Goal: Obtain resource: Obtain resource

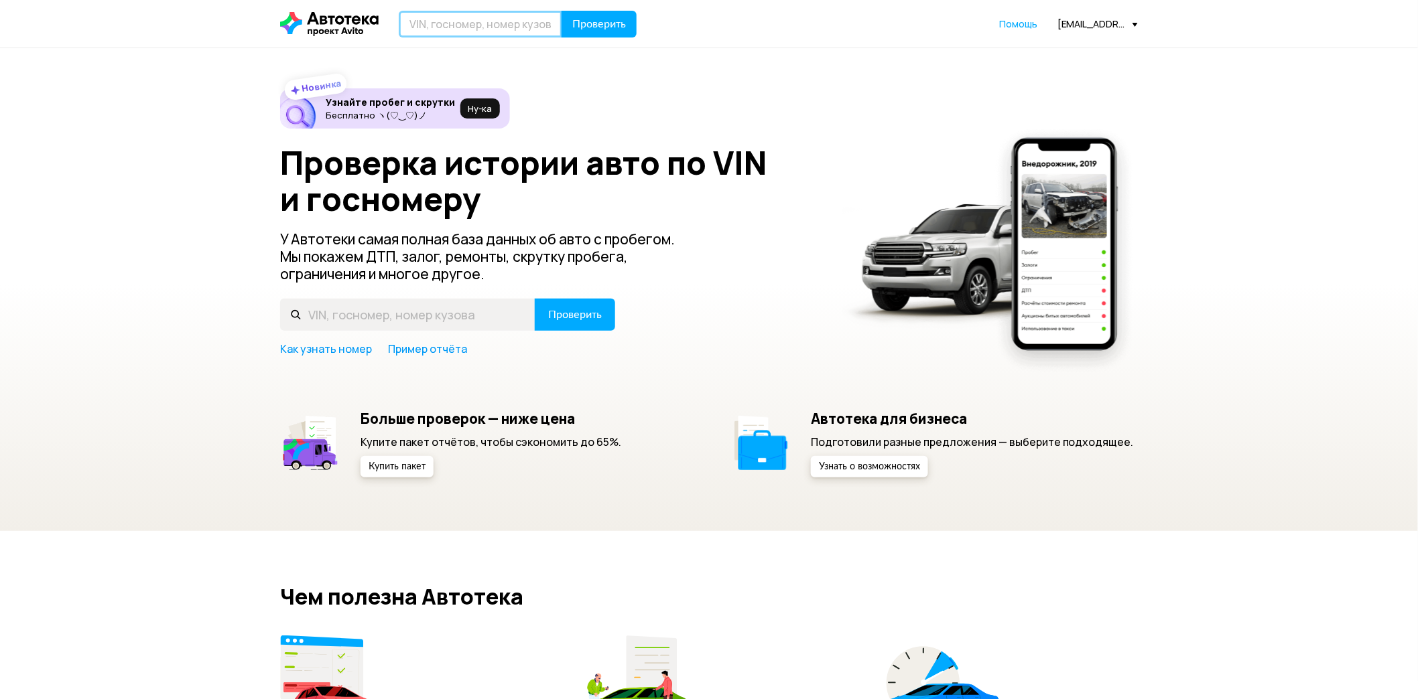
click at [504, 25] on input "text" at bounding box center [480, 24] width 163 height 27
paste input "LZZ5BYSC8PN046033"
type input "LZZ5BYSC8PN046033"
click at [580, 22] on span "Проверить" at bounding box center [599, 24] width 54 height 11
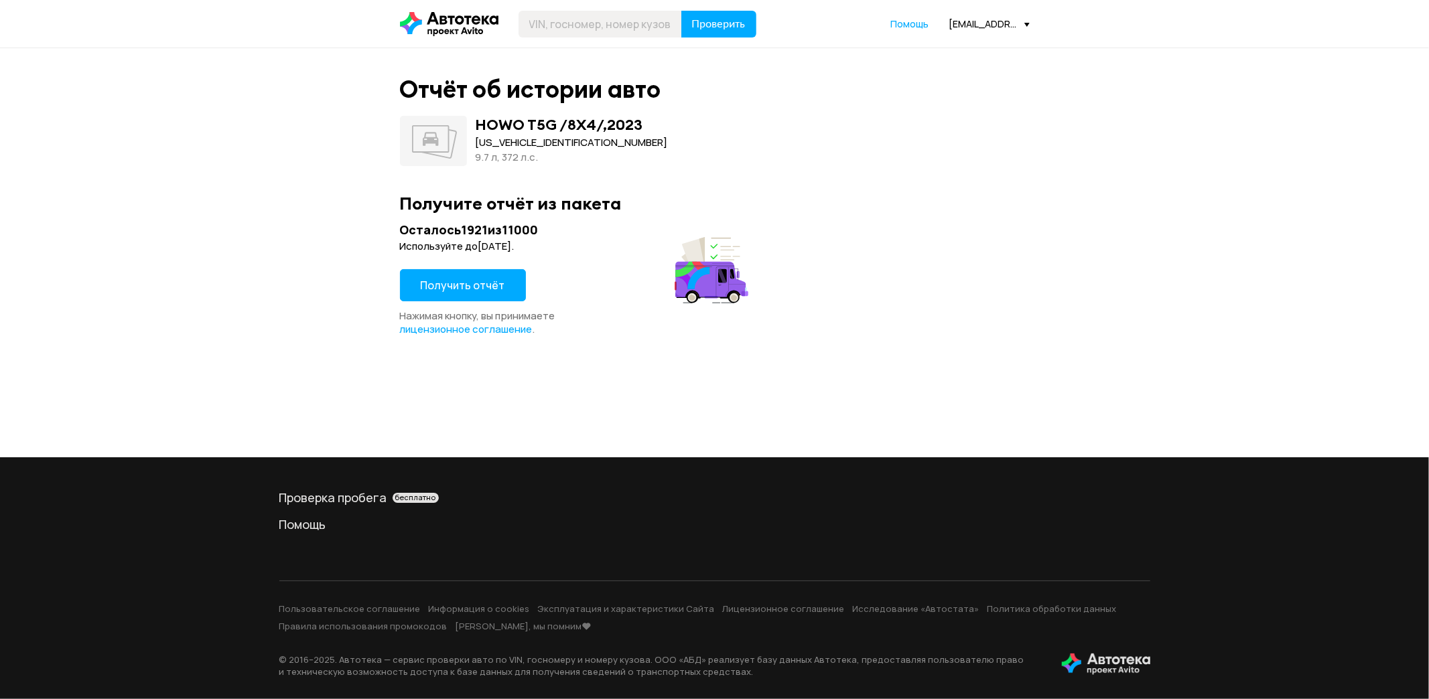
click at [452, 286] on span "Получить отчёт" at bounding box center [463, 285] width 84 height 15
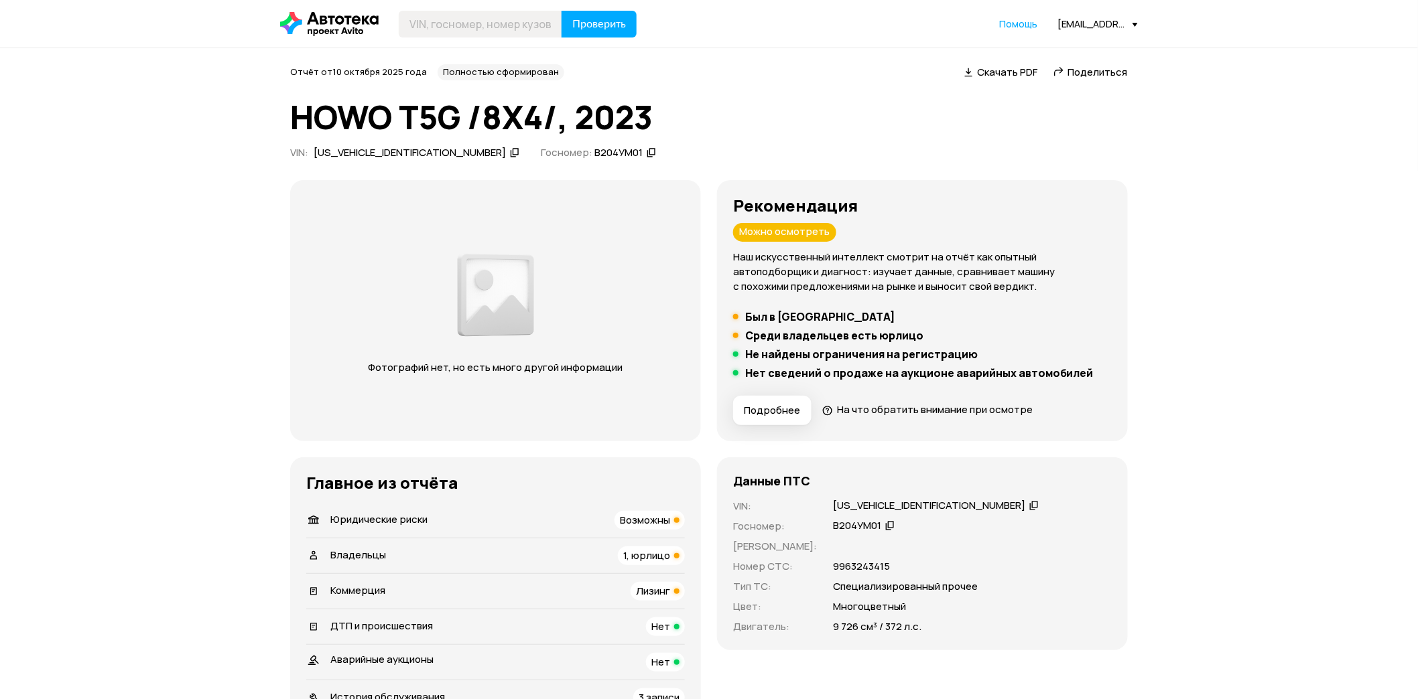
click at [988, 72] on span "Скачать PDF" at bounding box center [1007, 72] width 60 height 14
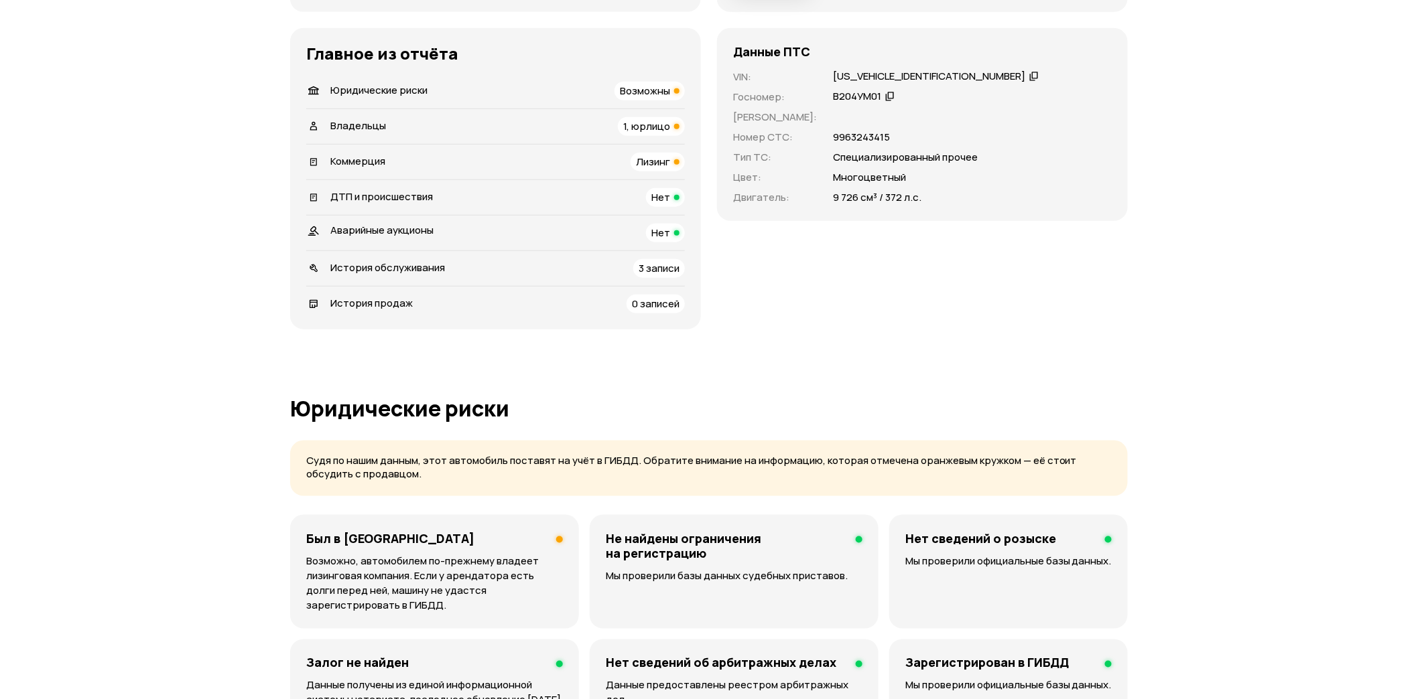
scroll to position [446, 0]
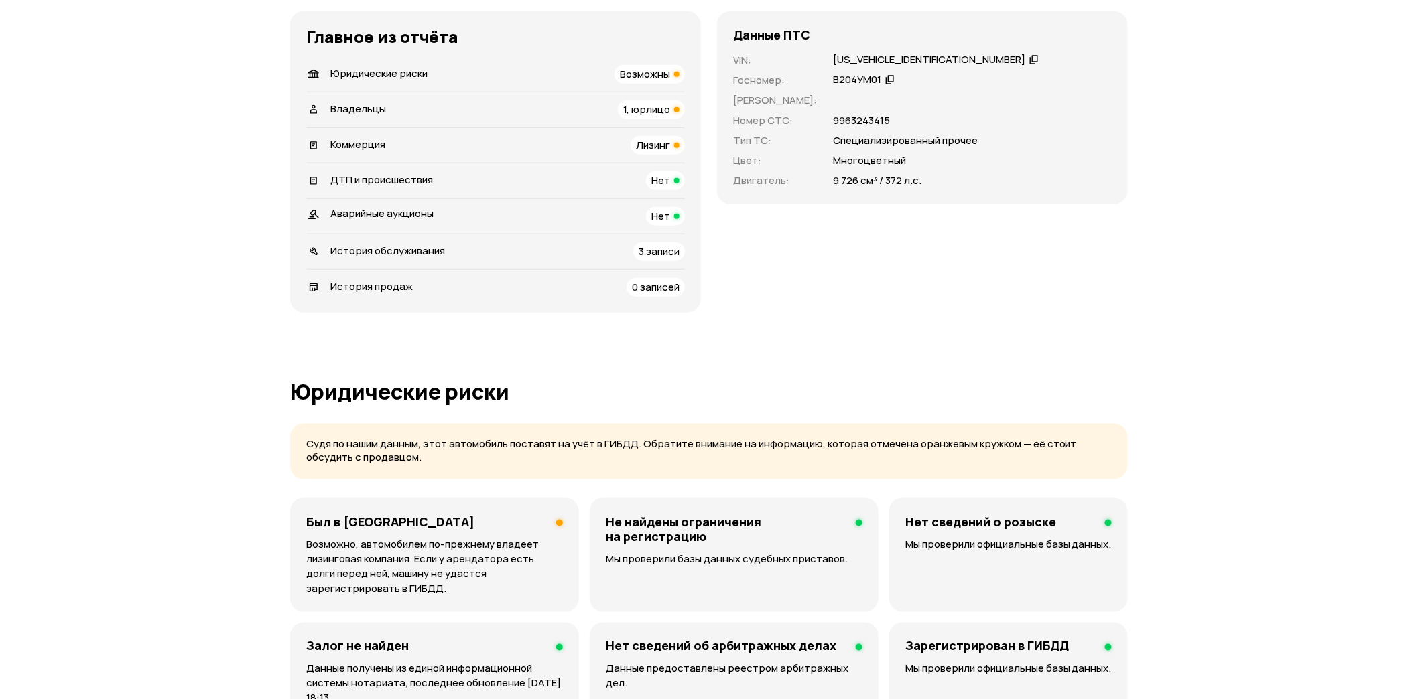
click at [458, 545] on p "Возможно, автомобилем по-прежнему владеет лизинговая компания. Если у арендатор…" at bounding box center [434, 566] width 257 height 59
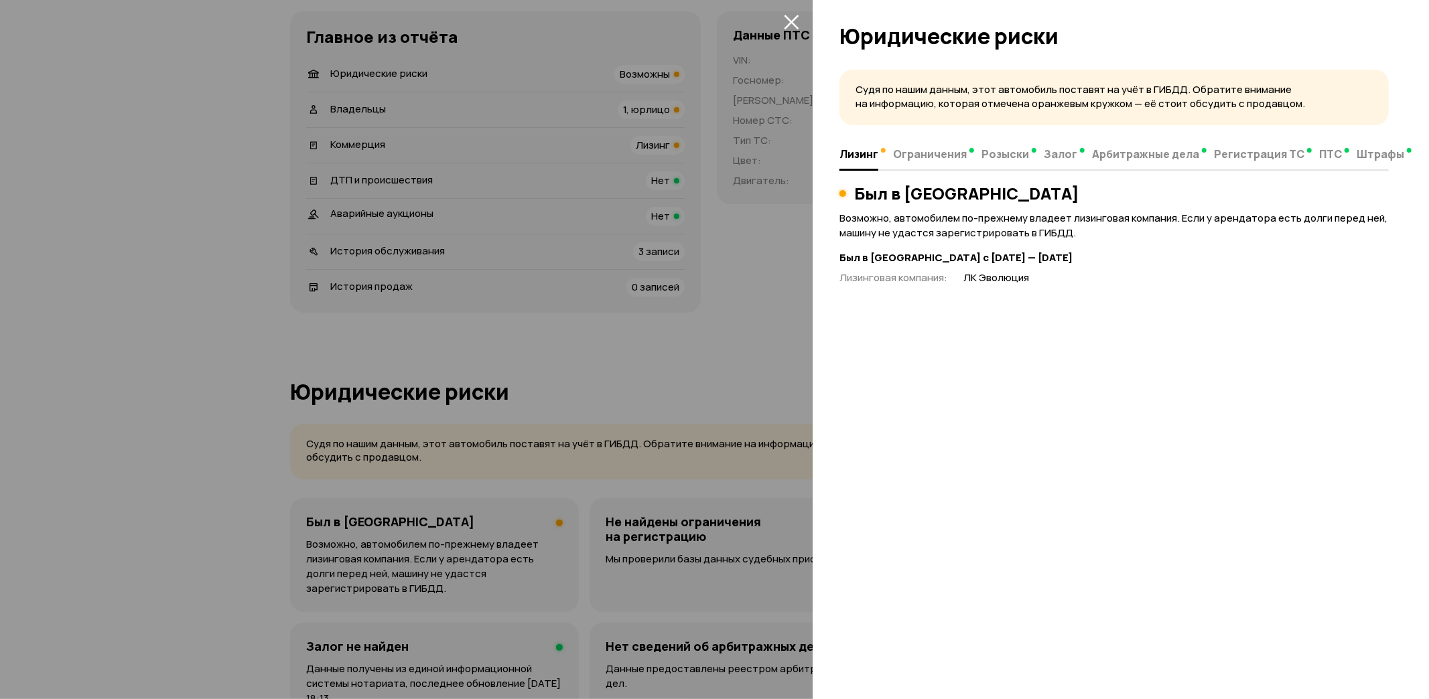
click at [530, 257] on div at bounding box center [714, 349] width 1429 height 699
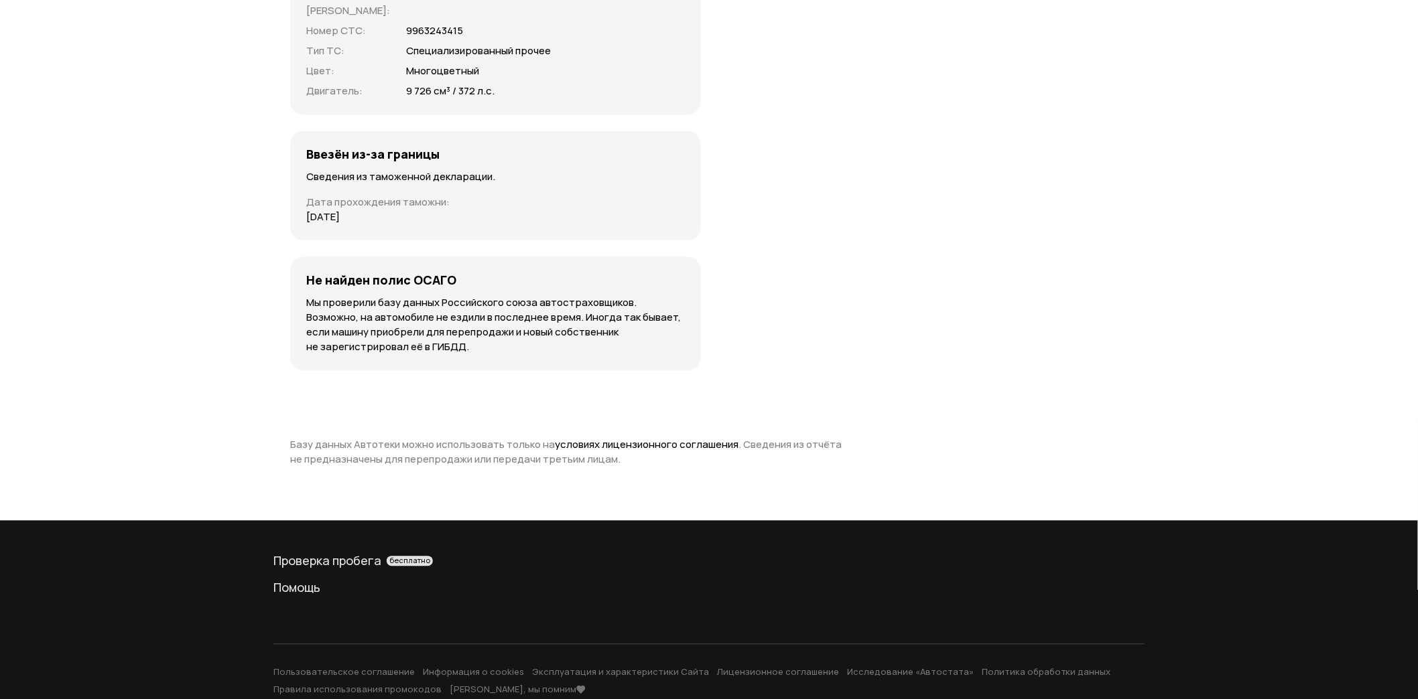
scroll to position [3388, 0]
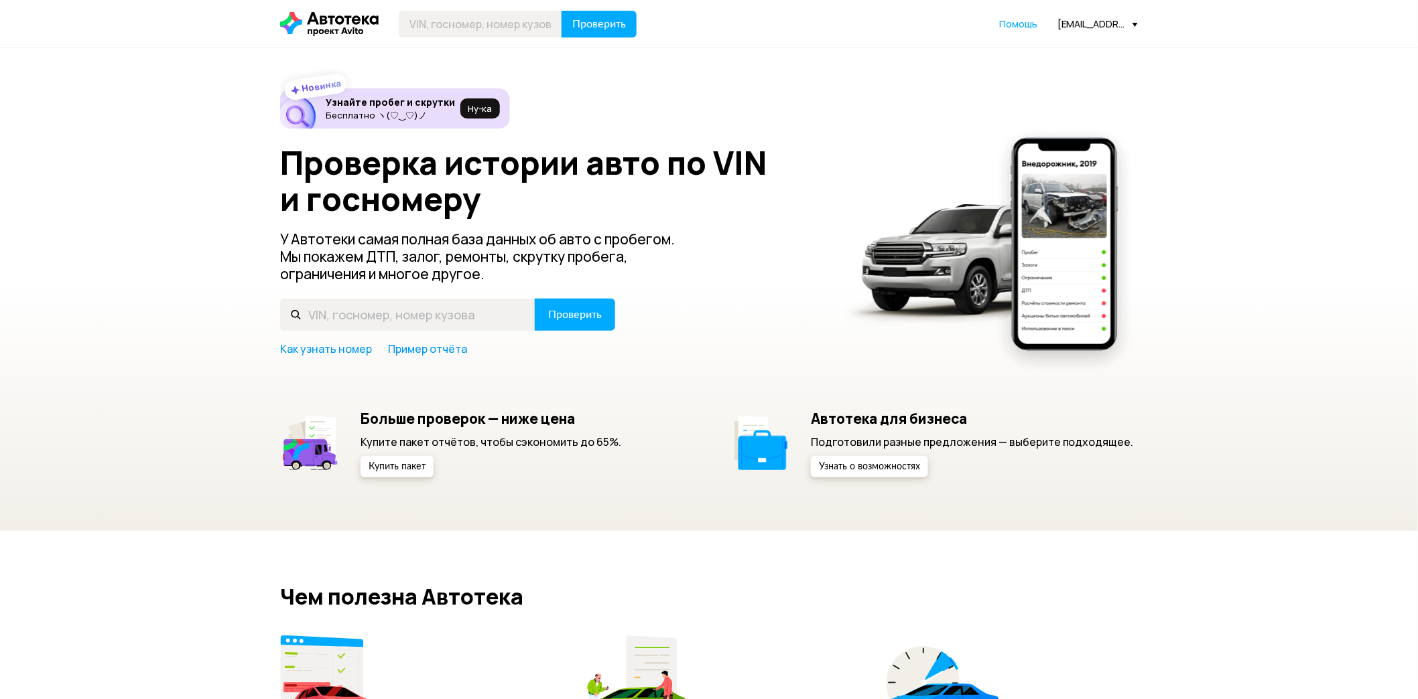
click at [518, 9] on header "Проверить Помощь ocenka.lizing@yandex.ru" at bounding box center [709, 24] width 1418 height 48
click at [523, 22] on input "text" at bounding box center [480, 24] width 163 height 27
paste input "LZZ5BYSCXPN046048"
type input "LZZ5BYSCXPN046048"
click at [588, 23] on span "Проверить" at bounding box center [599, 24] width 54 height 11
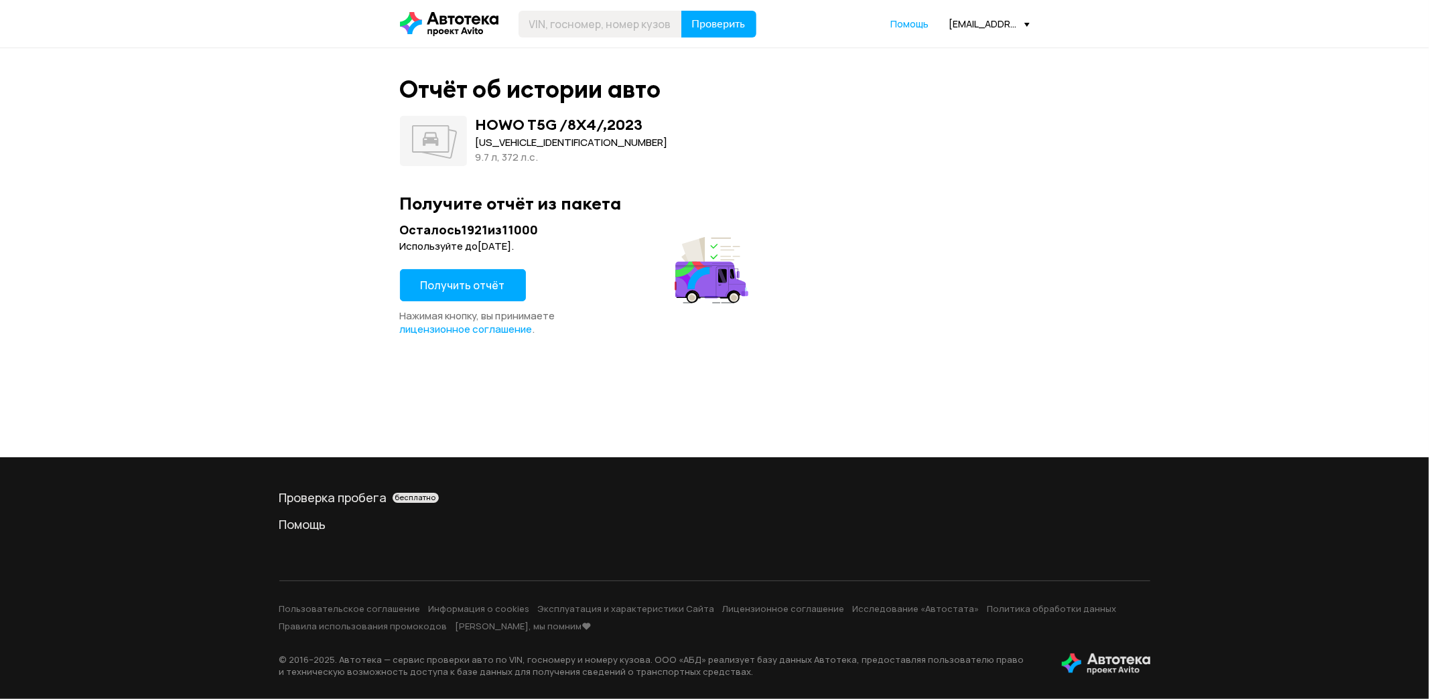
click at [460, 283] on span "Получить отчёт" at bounding box center [463, 285] width 84 height 15
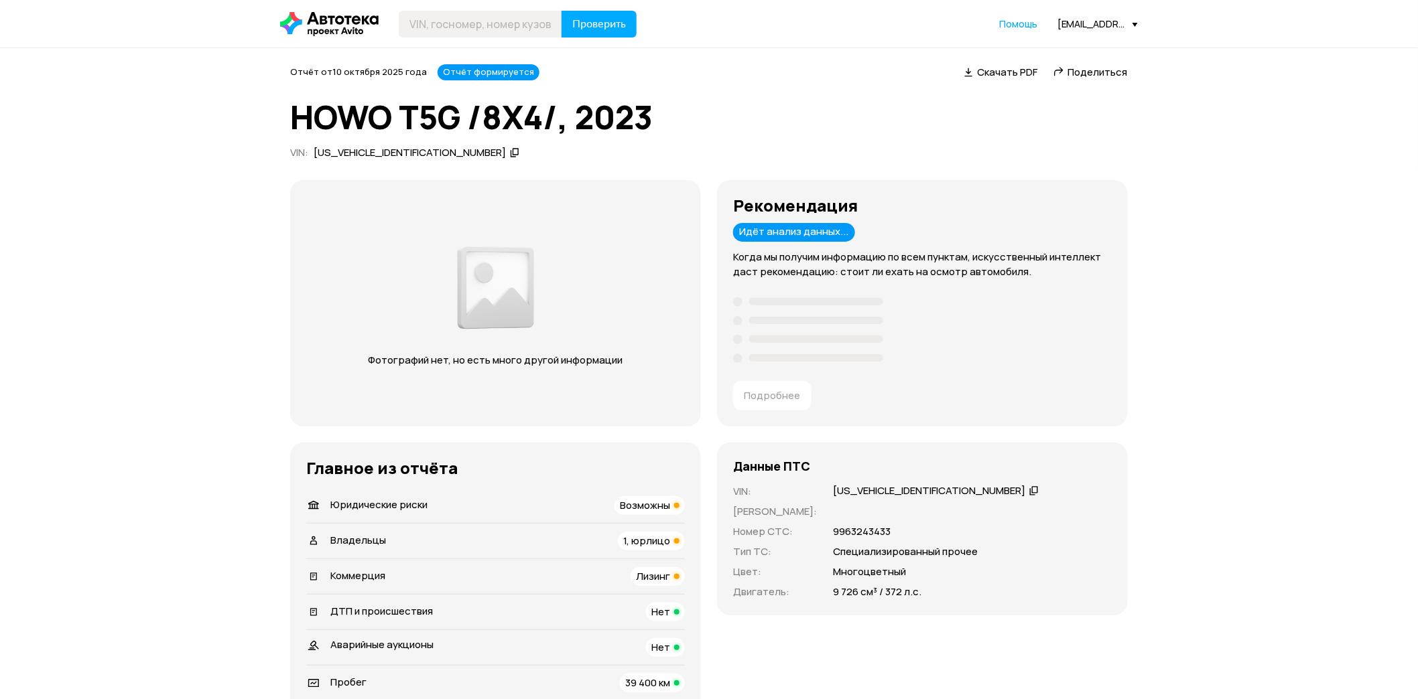
click at [980, 70] on span "Скачать PDF" at bounding box center [1007, 72] width 60 height 14
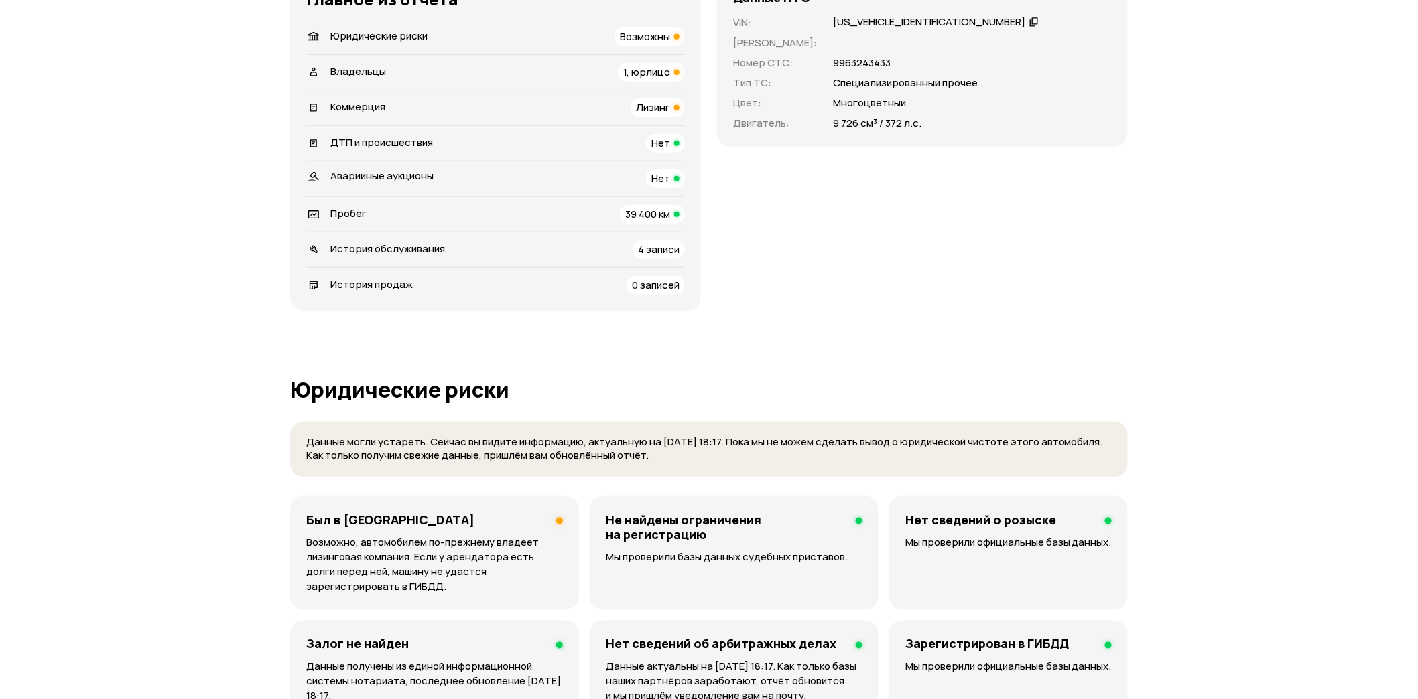
scroll to position [744, 0]
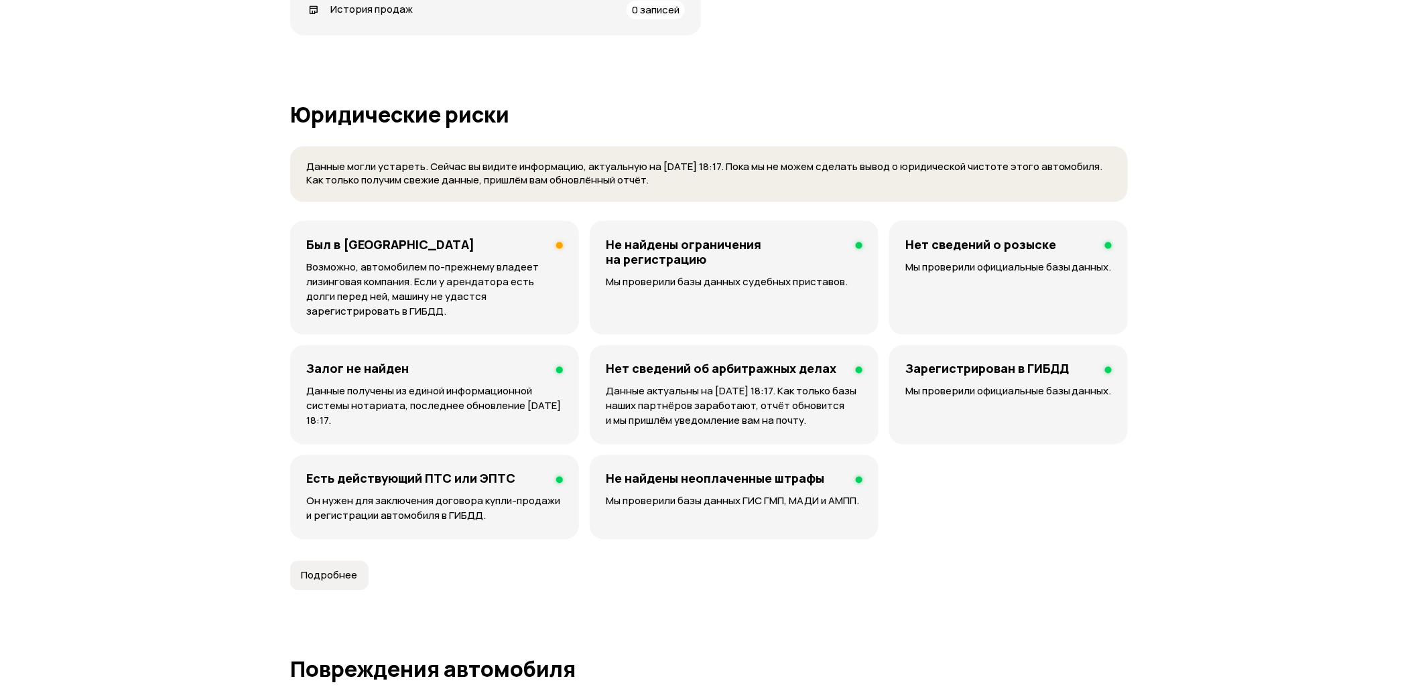
click at [512, 280] on p "Возможно, автомобилем по-прежнему владеет лизинговая компания. Если у арендатор…" at bounding box center [434, 289] width 257 height 59
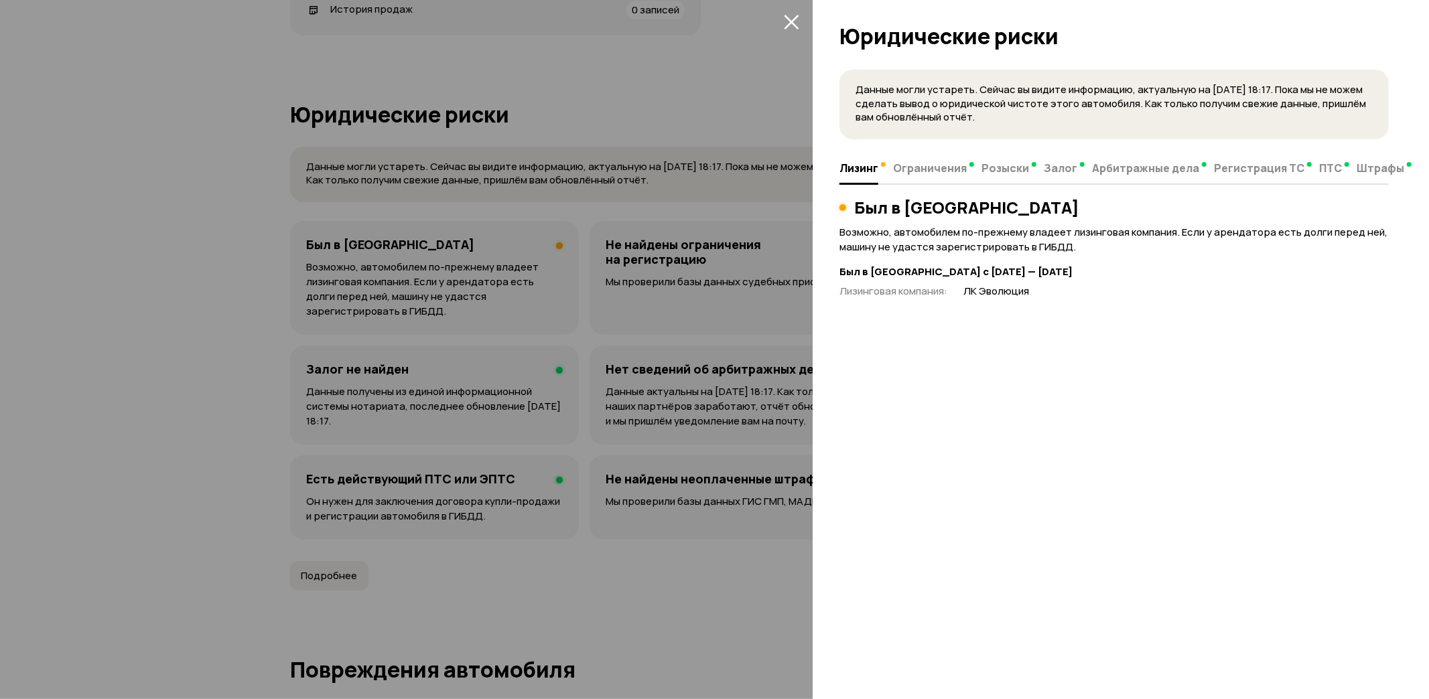
click at [645, 219] on div at bounding box center [714, 349] width 1429 height 699
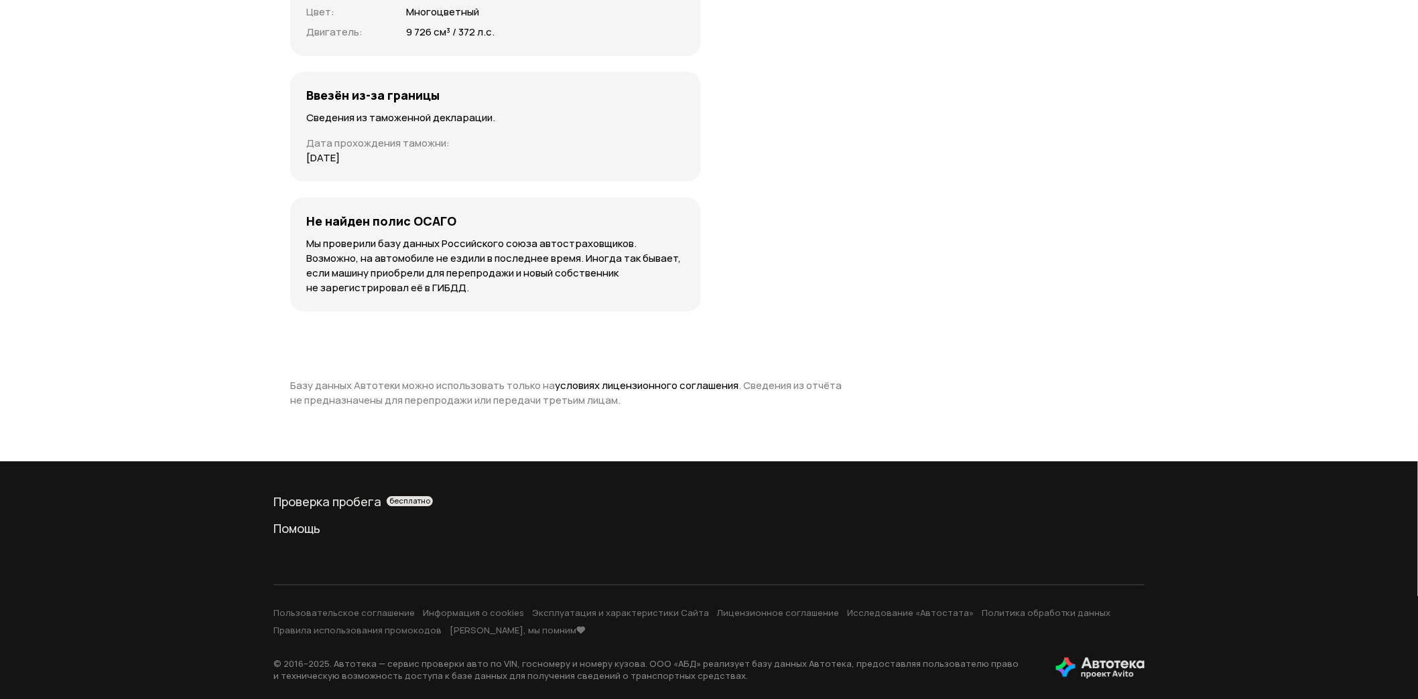
scroll to position [3833, 0]
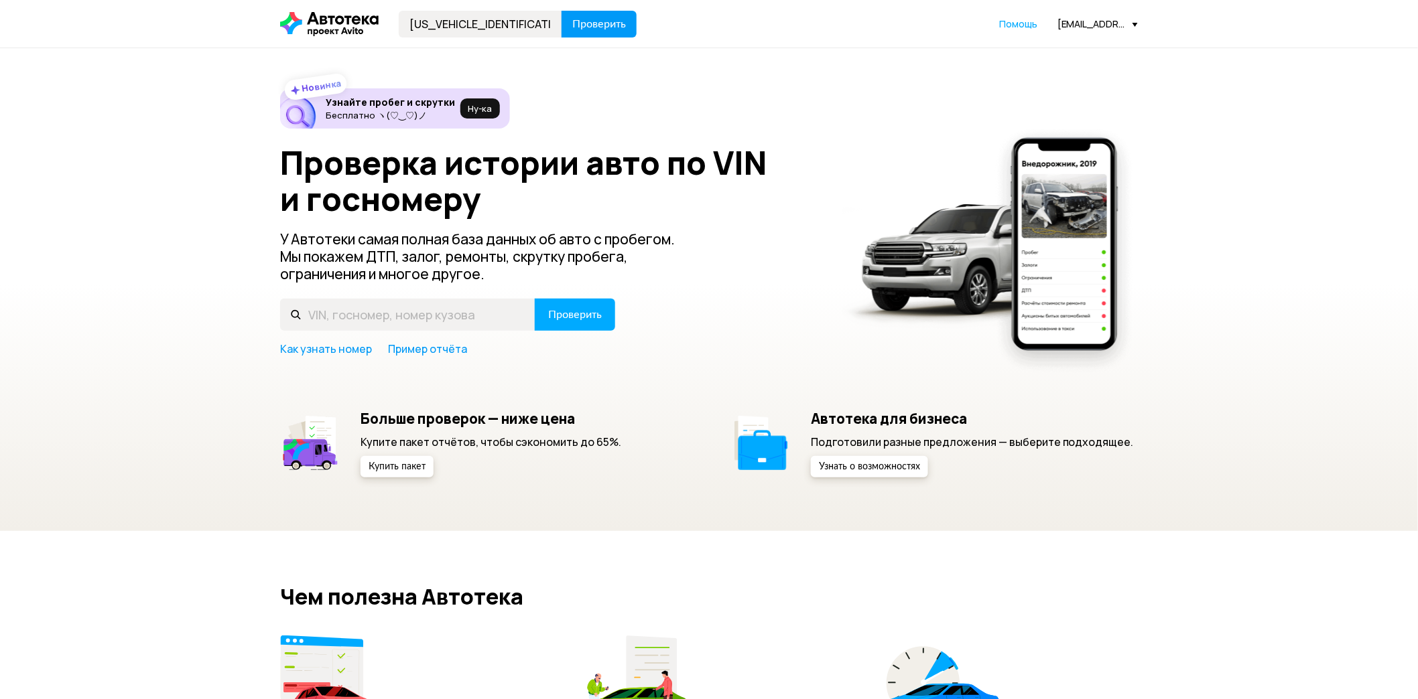
type input "LZZ5BYSCXPN046051"
click at [606, 29] on span "Проверить" at bounding box center [599, 24] width 54 height 11
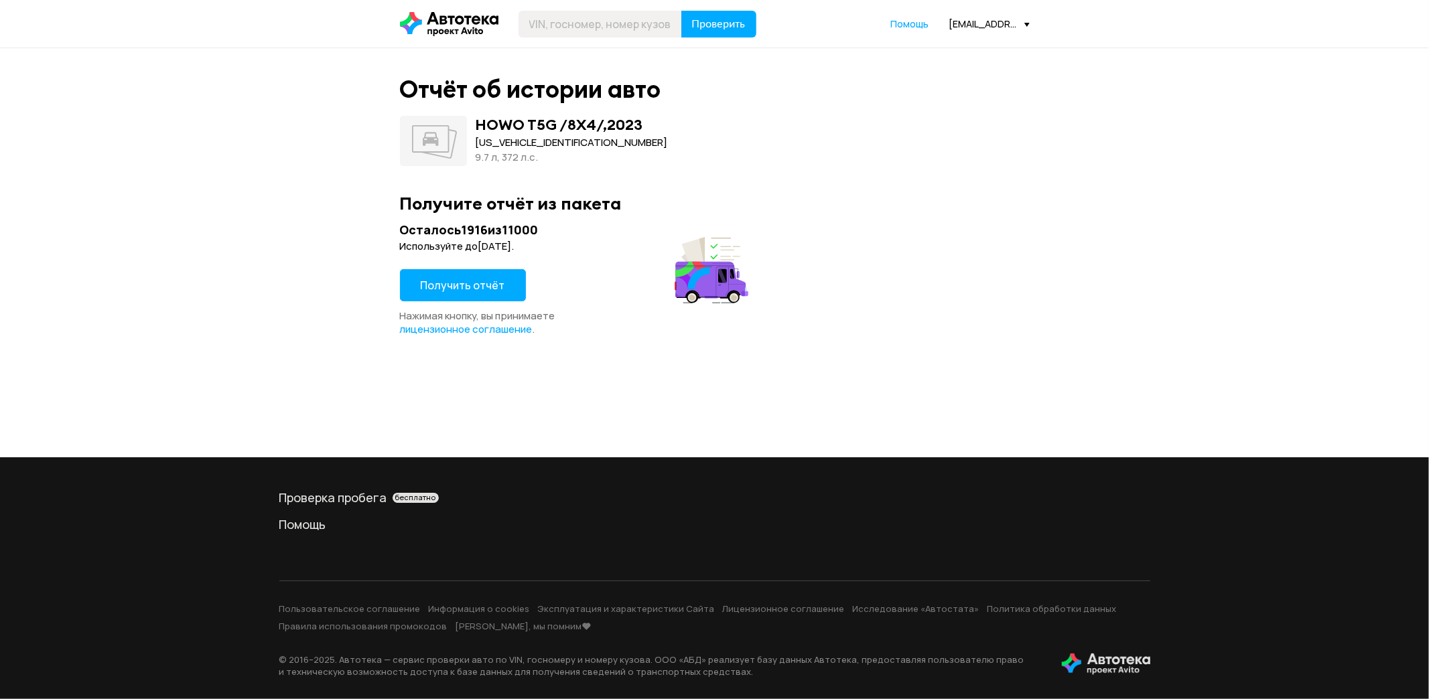
click at [440, 298] on button "Получить отчёт" at bounding box center [463, 285] width 126 height 32
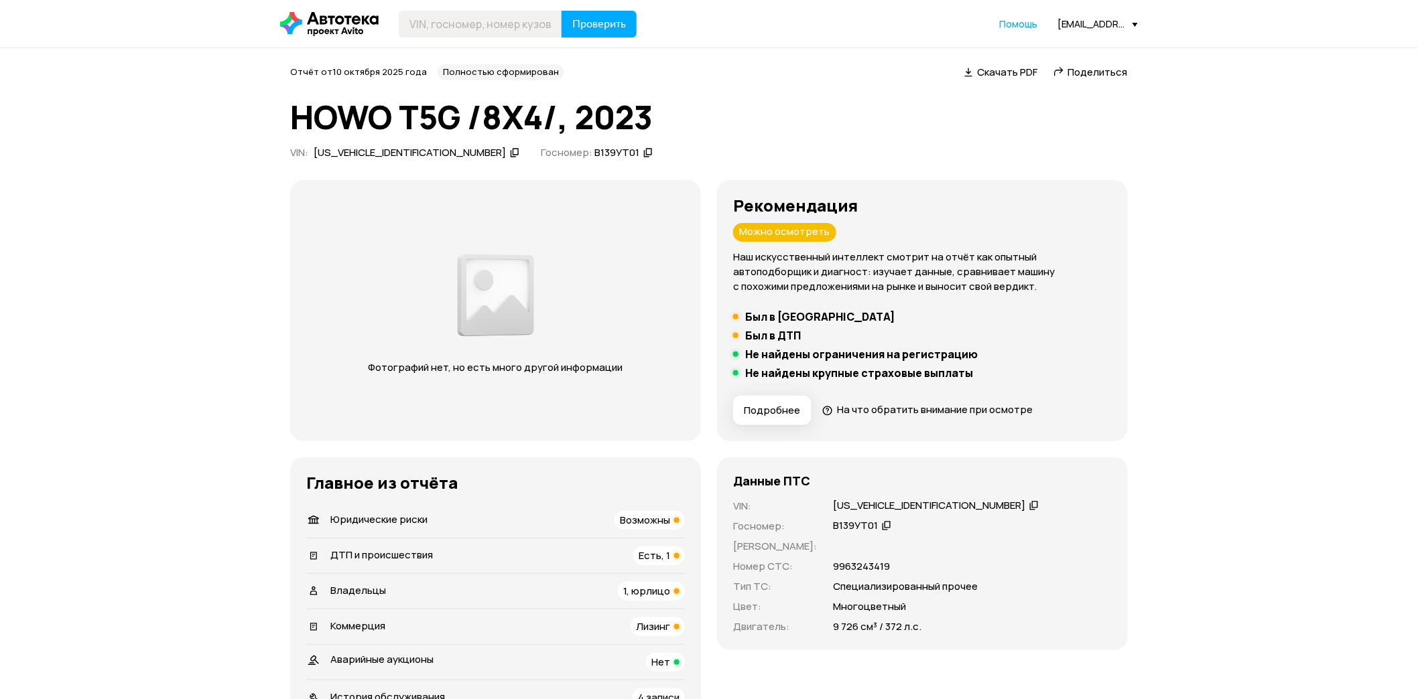
click at [989, 82] on div "Отчёт от 10 октября 2025 года Полностью сформирован   Скачать PDF   Поделиться …" at bounding box center [708, 114] width 837 height 100
click at [999, 71] on span "Скачать PDF" at bounding box center [1007, 72] width 60 height 14
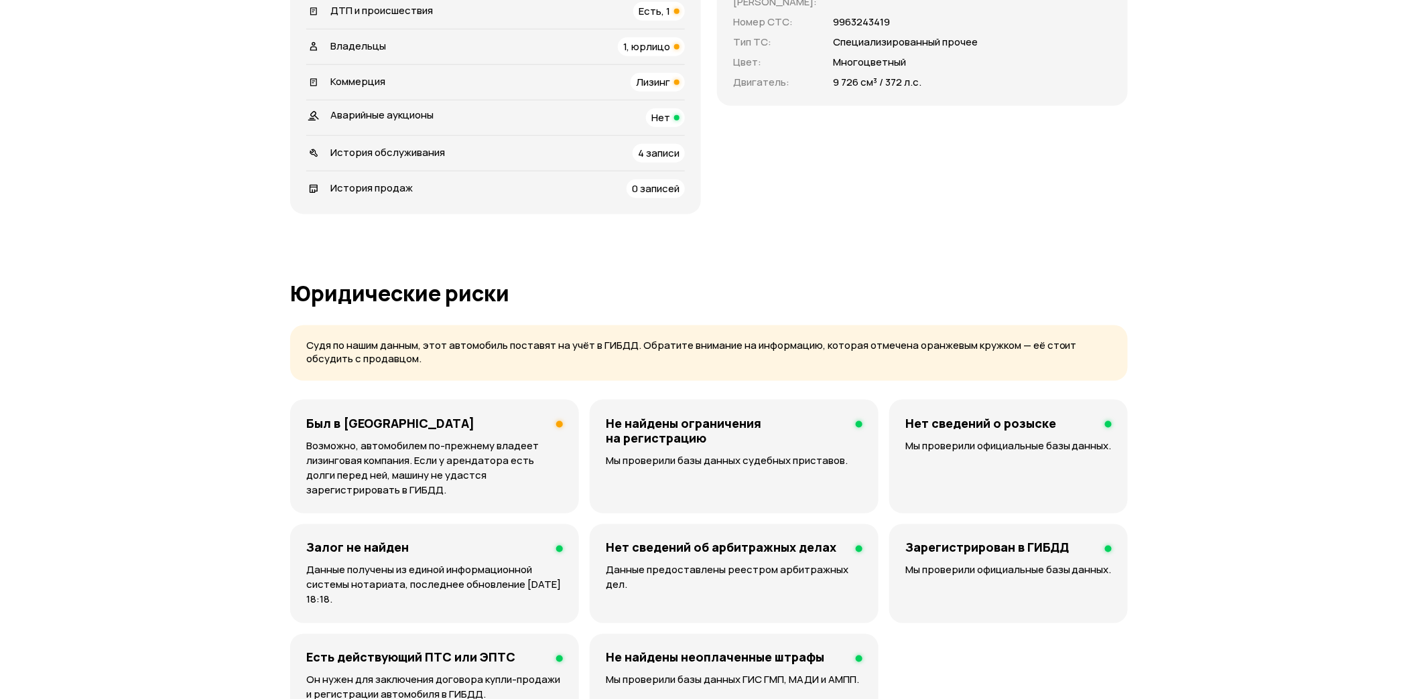
scroll to position [595, 0]
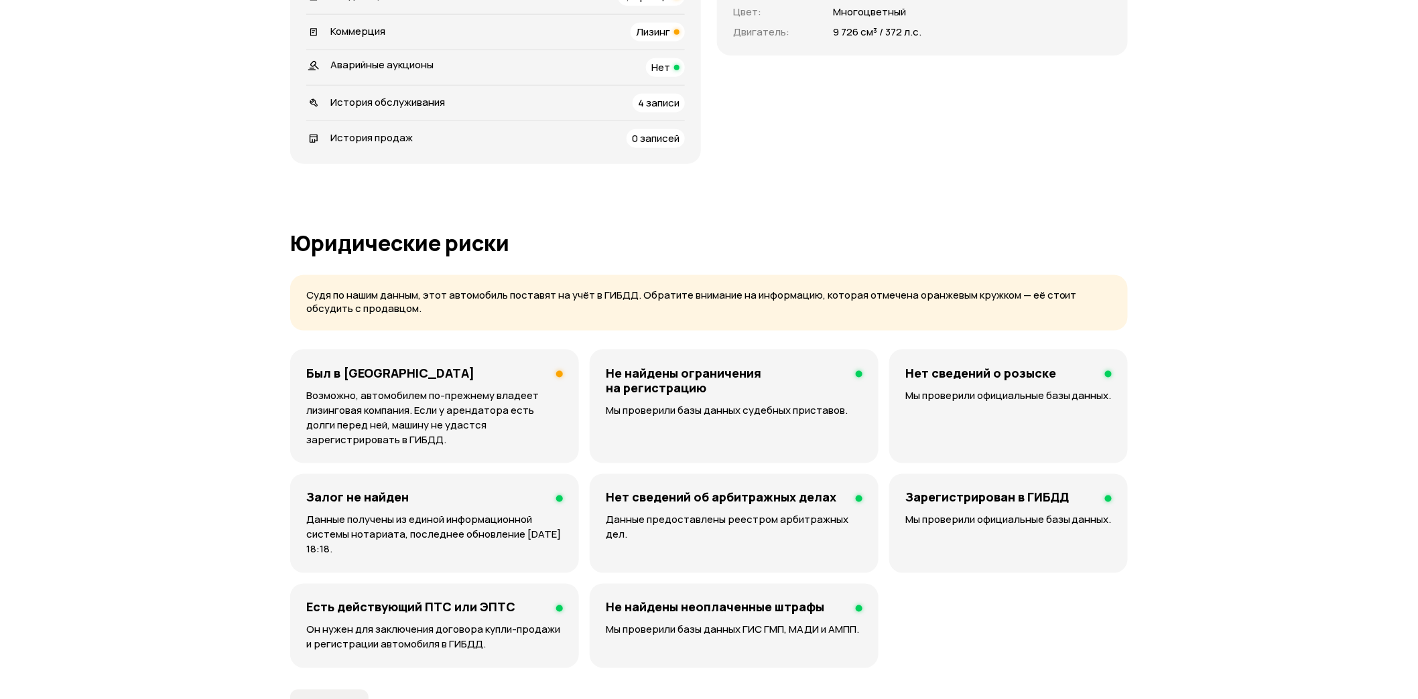
click at [485, 438] on p "Возможно, автомобилем по-прежнему владеет лизинговая компания. Если у арендатор…" at bounding box center [434, 418] width 257 height 59
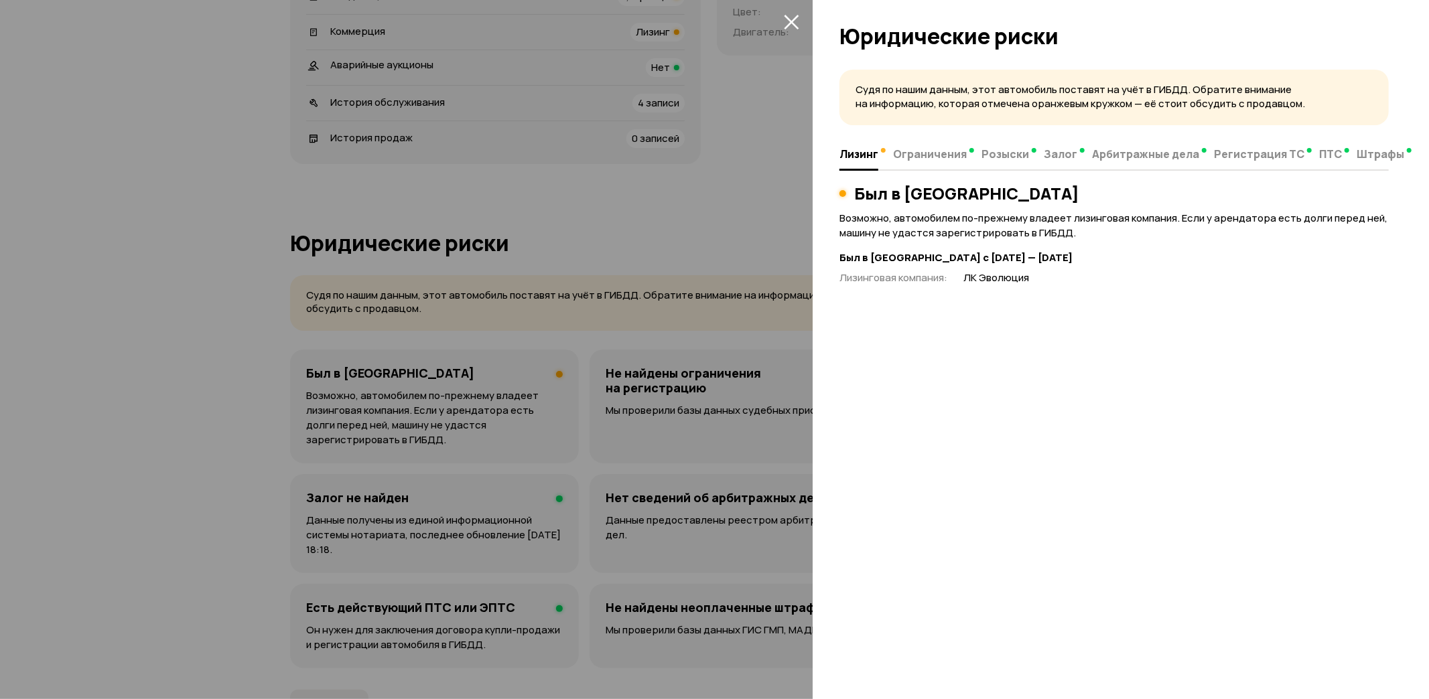
click at [585, 314] on div at bounding box center [714, 349] width 1429 height 699
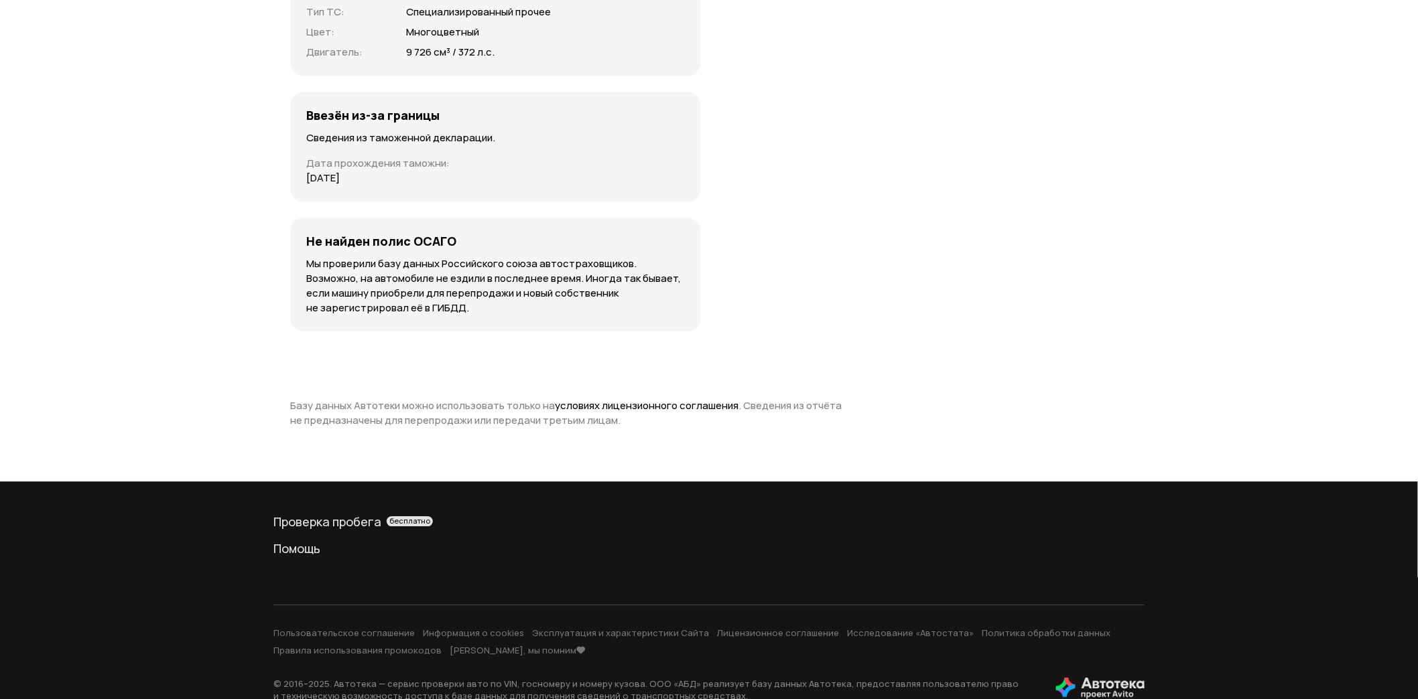
scroll to position [3532, 0]
